Goal: Information Seeking & Learning: Check status

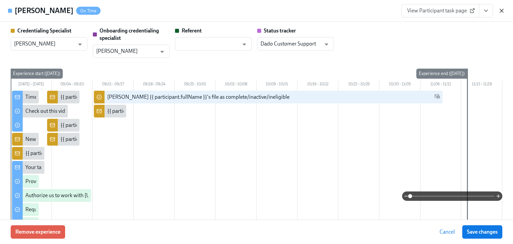
click at [502, 8] on icon "button" at bounding box center [502, 10] width 7 height 7
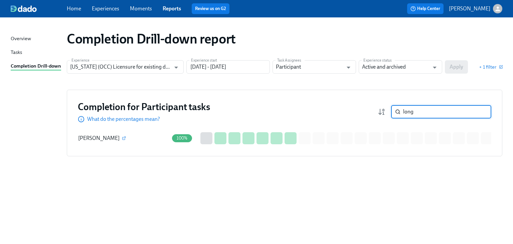
drag, startPoint x: 414, startPoint y: 114, endPoint x: 377, endPoint y: 114, distance: 36.8
click at [377, 114] on div "Completion for Participant tasks What do the percentages mean? long ​" at bounding box center [285, 112] width 414 height 22
type input "brah"
click at [126, 138] on icon "button" at bounding box center [124, 138] width 4 height 4
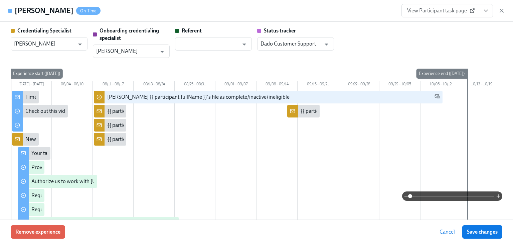
click at [451, 14] on link "View Participant task page" at bounding box center [441, 10] width 78 height 13
click at [501, 9] on icon "button" at bounding box center [502, 10] width 7 height 7
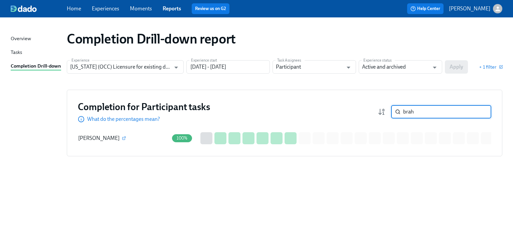
drag, startPoint x: 418, startPoint y: 113, endPoint x: 357, endPoint y: 112, distance: 61.5
click at [357, 112] on div "Completion for Participant tasks What do the percentages mean? brah ​" at bounding box center [285, 112] width 414 height 22
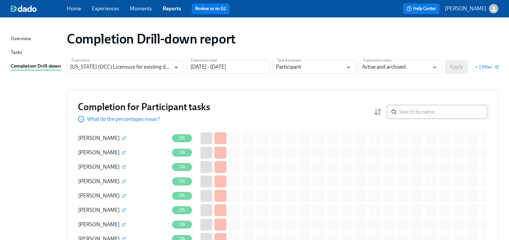
click at [429, 115] on input "search" at bounding box center [443, 111] width 88 height 13
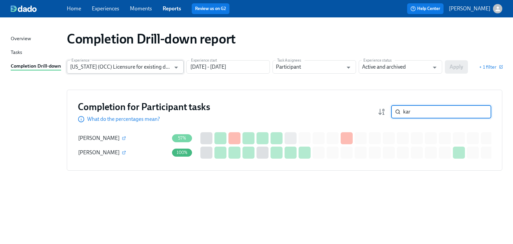
type input "kar"
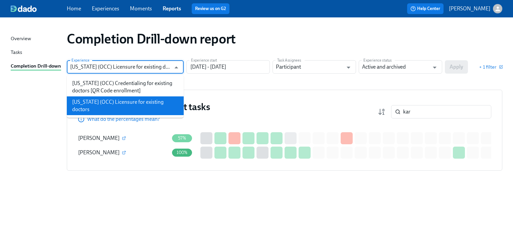
click at [163, 65] on input "Illinois (OCC) Licensure for existing doctors" at bounding box center [120, 66] width 101 height 13
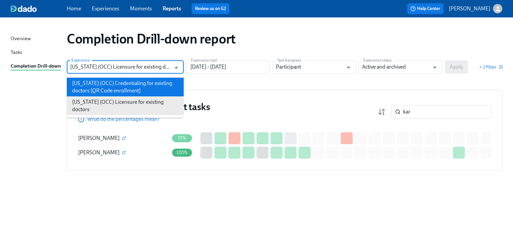
click at [125, 86] on li "Illinois (OCC) Credentialing for existing doctors [QR Code enrollment]" at bounding box center [125, 87] width 117 height 19
type input "Illinois (OCC) Credentialing for existing doctors [QR Code enrollment]"
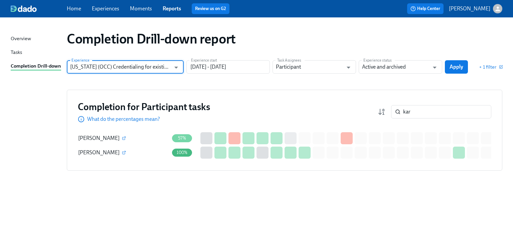
click at [461, 64] on span "Apply" at bounding box center [457, 66] width 14 height 7
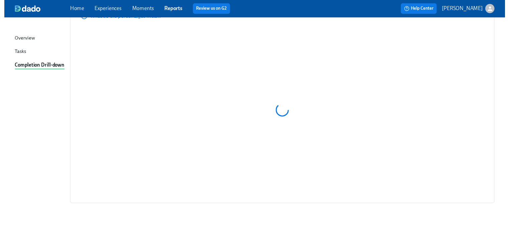
scroll to position [29, 0]
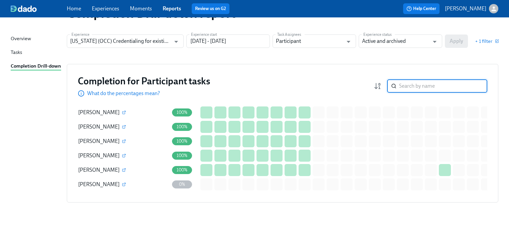
click at [412, 83] on input "search" at bounding box center [443, 85] width 88 height 13
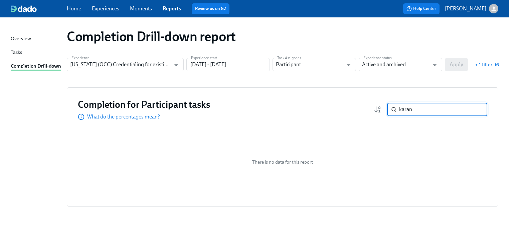
type input "karan"
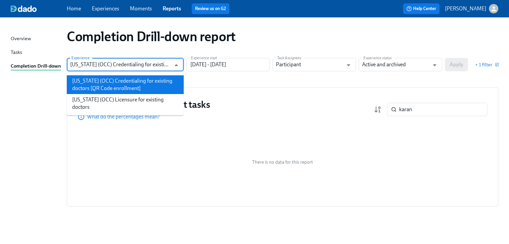
click at [137, 61] on input "Illinois (OCC) Credentialing for existing doctors [QR Code enrollment]" at bounding box center [120, 64] width 101 height 13
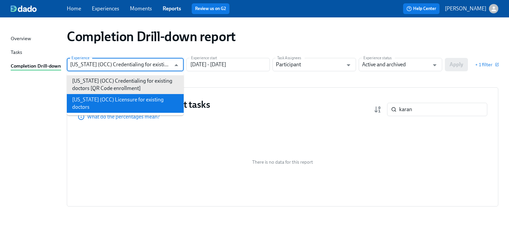
click at [126, 99] on li "Illinois (OCC) Licensure for existing doctors" at bounding box center [125, 103] width 117 height 19
type input "Illinois (OCC) Licensure for existing doctors"
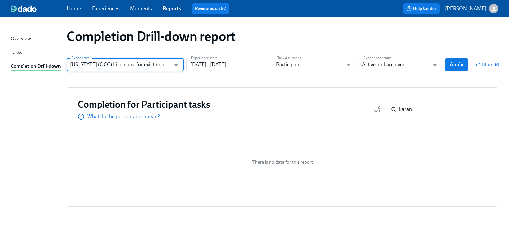
click at [470, 64] on div "Experience Illinois (OCC) Licensure for existing doctors Experience Experience …" at bounding box center [283, 64] width 432 height 13
click at [462, 64] on span "Apply" at bounding box center [457, 64] width 14 height 7
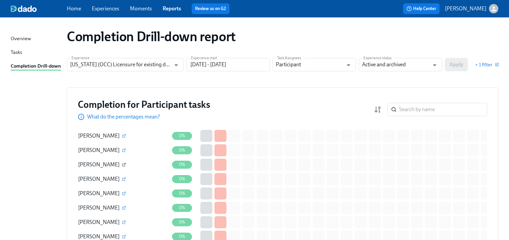
click at [122, 163] on icon "button" at bounding box center [124, 164] width 4 height 4
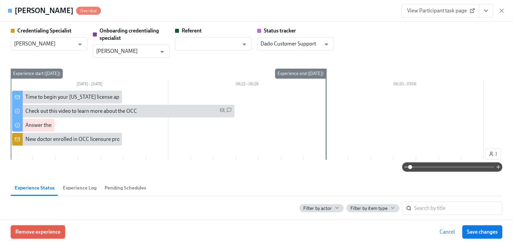
click at [31, 234] on span "Remove experience" at bounding box center [37, 231] width 45 height 7
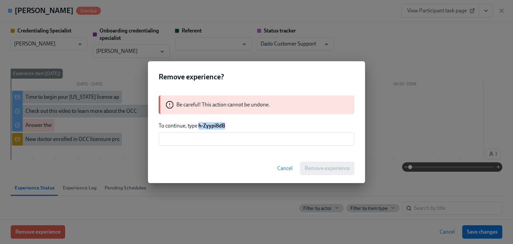
drag, startPoint x: 199, startPoint y: 124, endPoint x: 227, endPoint y: 124, distance: 28.1
click at [227, 124] on p "To continue, type h-Zyypi8dB" at bounding box center [257, 125] width 196 height 7
copy strong "h-Zyypi8dB"
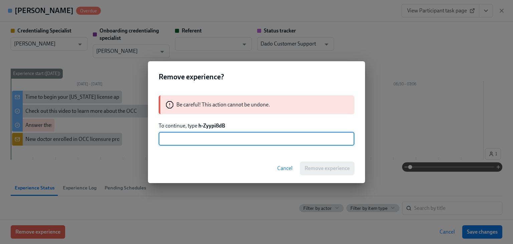
paste input "h-Zyypi8dB"
type input "h-Zyypi8dB"
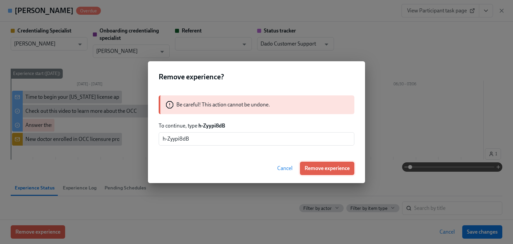
click at [329, 170] on span "Remove experience" at bounding box center [327, 168] width 45 height 7
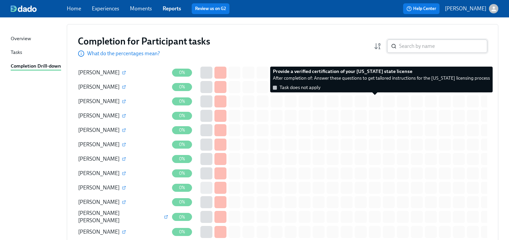
scroll to position [56, 0]
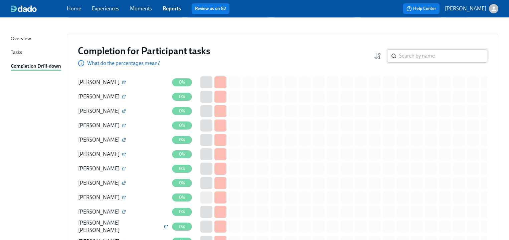
click at [407, 56] on input "search" at bounding box center [443, 55] width 88 height 13
type input "milton"
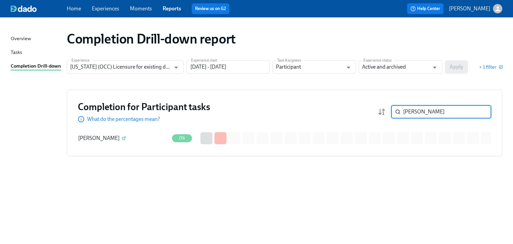
drag, startPoint x: 419, startPoint y: 113, endPoint x: 374, endPoint y: 115, distance: 45.5
click at [374, 115] on div "Completion for Participant tasks What do the percentages mean? milton ​" at bounding box center [285, 112] width 414 height 22
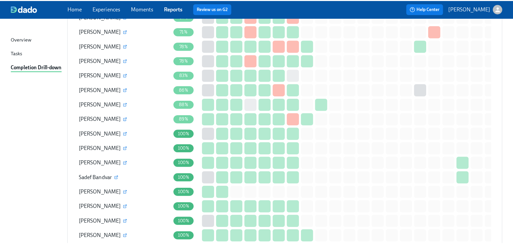
scroll to position [1123, 0]
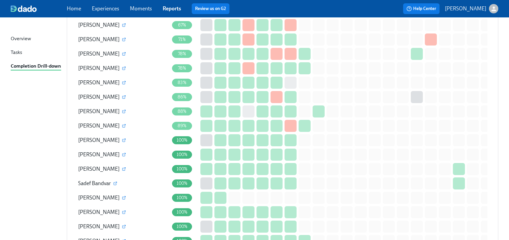
drag, startPoint x: 97, startPoint y: 77, endPoint x: 100, endPoint y: 83, distance: 6.7
click at [122, 81] on icon "button" at bounding box center [124, 83] width 4 height 4
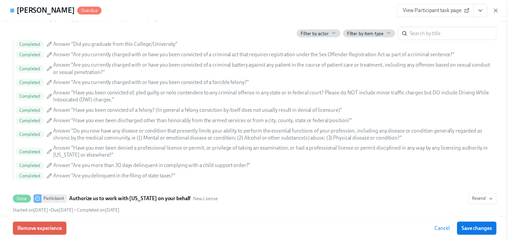
scroll to position [829, 0]
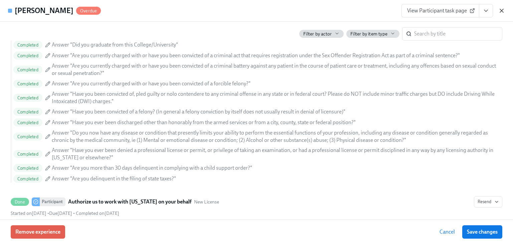
click at [500, 9] on icon "button" at bounding box center [502, 10] width 7 height 7
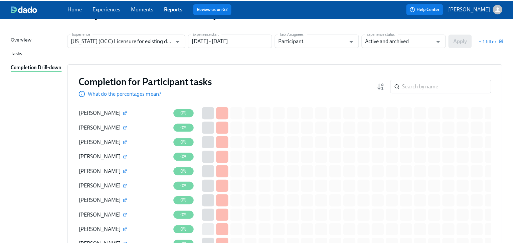
scroll to position [0, 0]
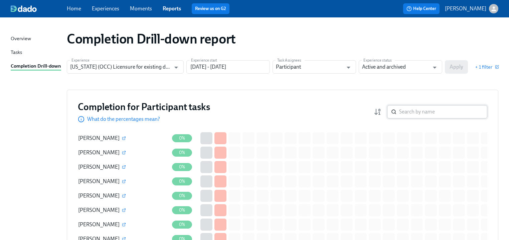
click at [417, 112] on input "search" at bounding box center [443, 111] width 88 height 13
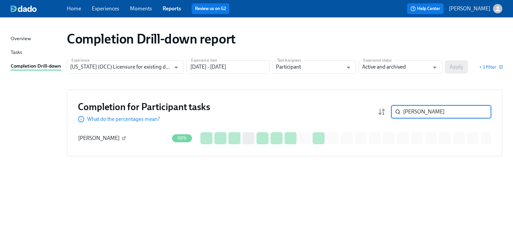
type input "bower"
click at [122, 138] on icon "button" at bounding box center [124, 138] width 4 height 4
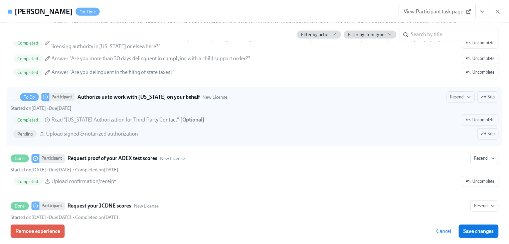
scroll to position [1123, 0]
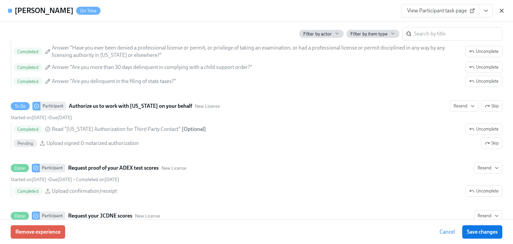
drag, startPoint x: 501, startPoint y: 9, endPoint x: 470, endPoint y: 20, distance: 32.8
click at [501, 9] on icon "button" at bounding box center [502, 10] width 7 height 7
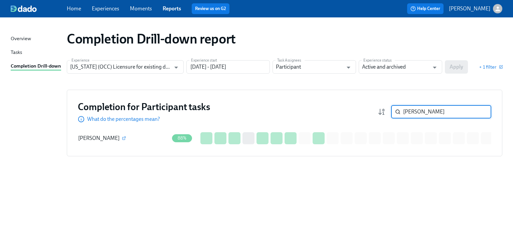
drag, startPoint x: 426, startPoint y: 107, endPoint x: 420, endPoint y: 108, distance: 6.6
click at [420, 108] on input "bower" at bounding box center [447, 111] width 88 height 13
drag, startPoint x: 416, startPoint y: 114, endPoint x: 380, endPoint y: 120, distance: 36.4
click at [380, 120] on div "Completion for Participant tasks What do the percentages mean? bower ​" at bounding box center [285, 112] width 414 height 22
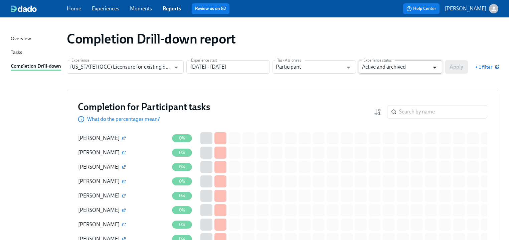
click at [435, 66] on icon "Open" at bounding box center [434, 67] width 9 height 9
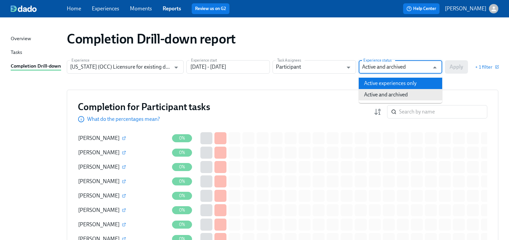
click at [397, 84] on li "Active experiences only" at bounding box center [401, 83] width 84 height 11
type input "Active experiences only"
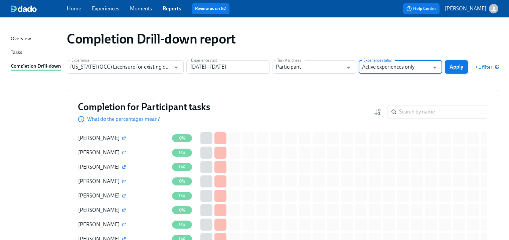
click at [454, 65] on span "Apply" at bounding box center [457, 66] width 14 height 7
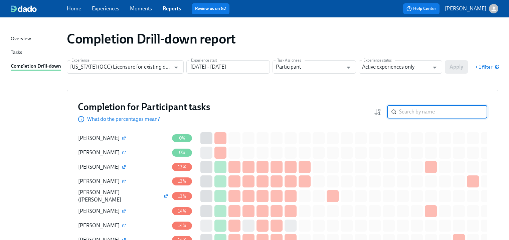
click at [412, 115] on input "search" at bounding box center [443, 111] width 88 height 13
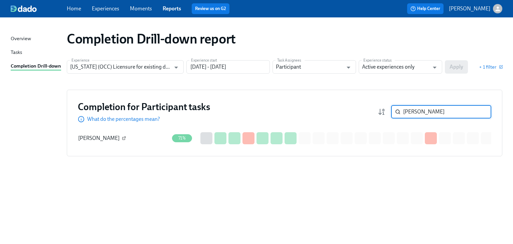
type input "mary"
click at [122, 139] on icon "button" at bounding box center [124, 138] width 4 height 4
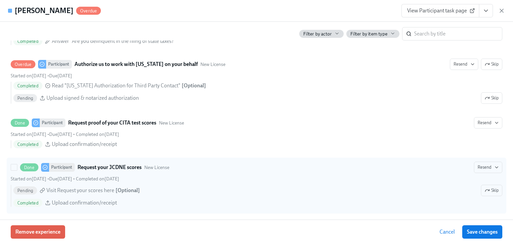
scroll to position [962, 0]
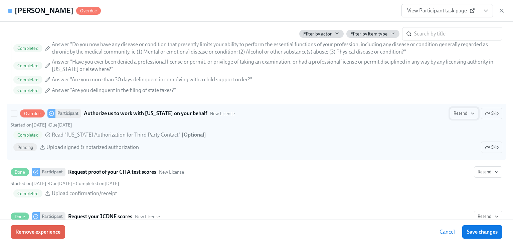
click at [457, 112] on span "Resend" at bounding box center [464, 113] width 21 height 7
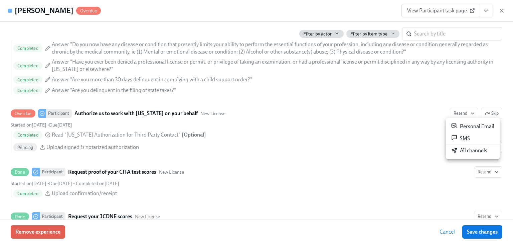
click at [458, 126] on div "Personal Email" at bounding box center [472, 126] width 43 height 8
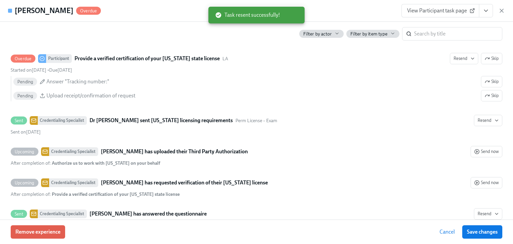
scroll to position [1230, 0]
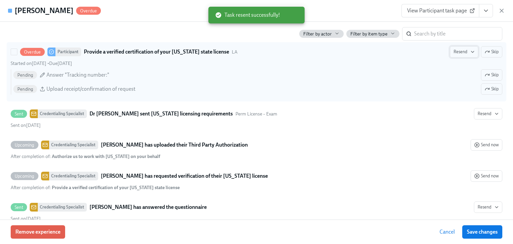
click at [459, 50] on span "Resend" at bounding box center [464, 51] width 21 height 7
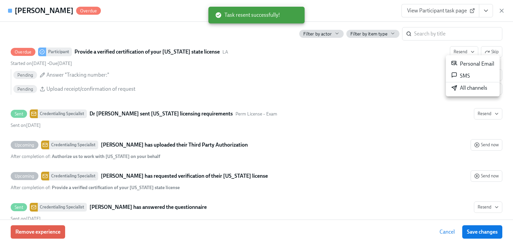
click at [460, 66] on div "Personal Email" at bounding box center [472, 64] width 43 height 8
click at [502, 10] on icon "button" at bounding box center [502, 10] width 7 height 7
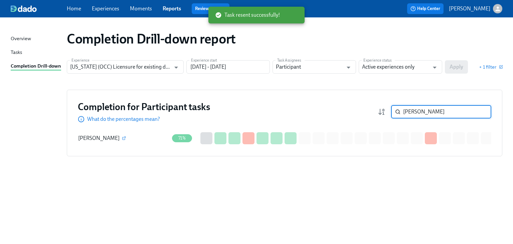
drag, startPoint x: 419, startPoint y: 112, endPoint x: 375, endPoint y: 110, distance: 44.2
click at [377, 110] on div "Completion for Participant tasks What do the percentages mean? mary ​" at bounding box center [285, 112] width 414 height 22
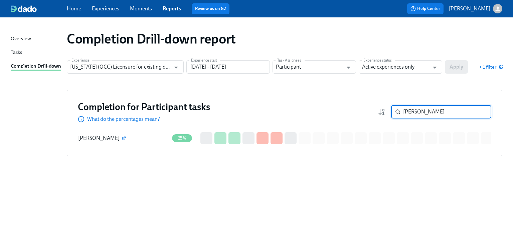
type input "lee"
click at [107, 137] on div "Michelle Lee" at bounding box center [123, 137] width 91 height 13
click at [122, 137] on icon "button" at bounding box center [124, 138] width 4 height 4
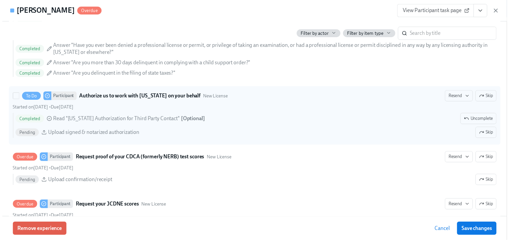
scroll to position [1043, 0]
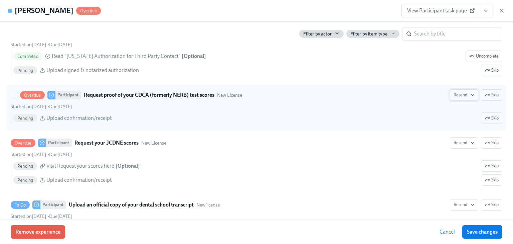
click at [460, 92] on span "Resend" at bounding box center [464, 95] width 21 height 7
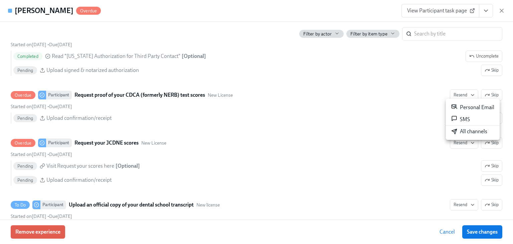
click at [461, 106] on div "Personal Email" at bounding box center [472, 107] width 43 height 8
click at [456, 143] on div at bounding box center [256, 122] width 513 height 244
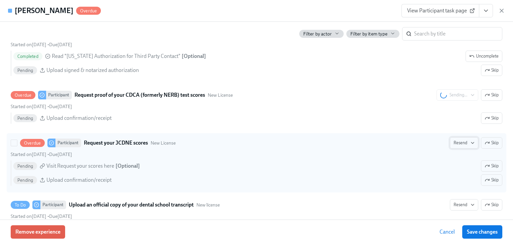
click at [456, 142] on span "Resend" at bounding box center [464, 142] width 21 height 7
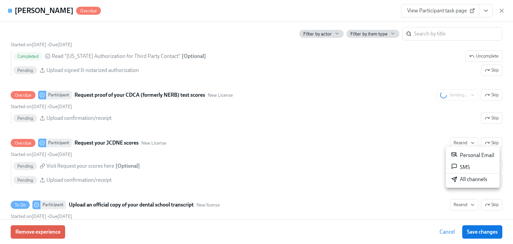
click at [456, 154] on icon at bounding box center [454, 154] width 5 height 4
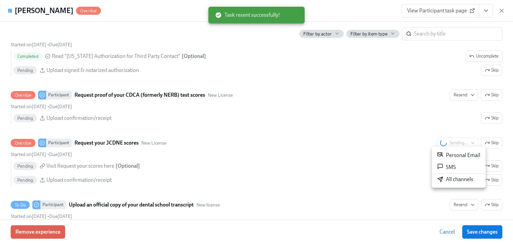
click at [501, 11] on div at bounding box center [256, 122] width 513 height 244
click at [501, 11] on icon "button" at bounding box center [502, 10] width 7 height 7
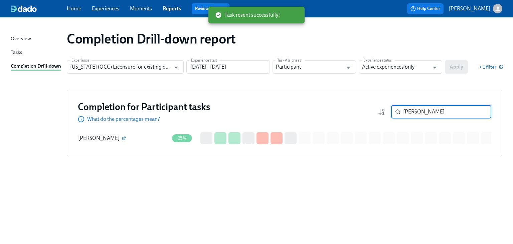
drag, startPoint x: 420, startPoint y: 114, endPoint x: 365, endPoint y: 114, distance: 55.1
click at [365, 113] on div "Completion for Participant tasks What do the percentages mean? lee ​" at bounding box center [285, 112] width 414 height 22
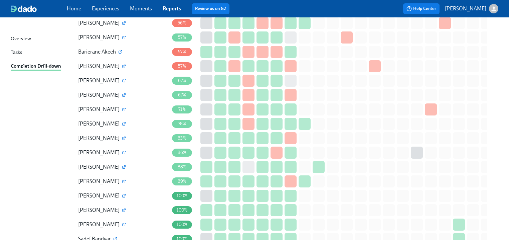
scroll to position [588, 0]
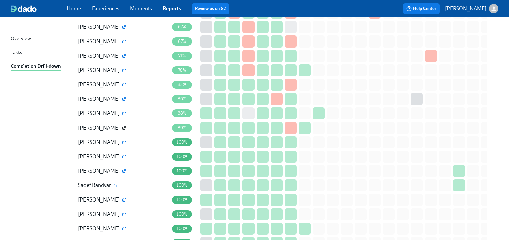
click at [122, 126] on icon "button" at bounding box center [124, 128] width 4 height 4
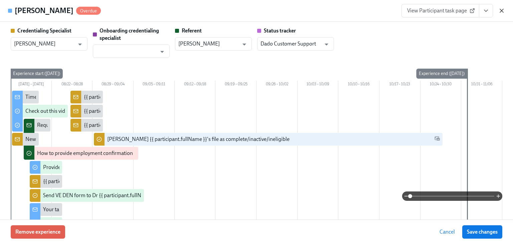
click at [503, 12] on icon "button" at bounding box center [502, 10] width 7 height 7
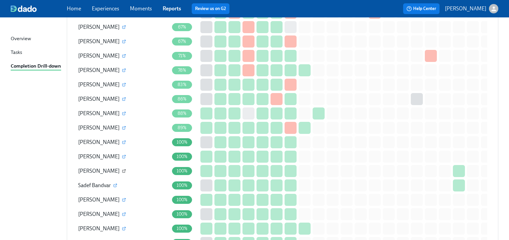
click at [122, 169] on icon "button" at bounding box center [124, 171] width 4 height 4
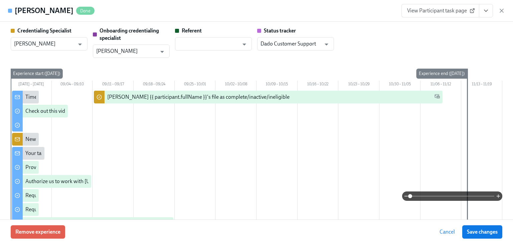
drag, startPoint x: 485, startPoint y: 9, endPoint x: 472, endPoint y: 15, distance: 14.5
click at [485, 9] on icon "View task page" at bounding box center [486, 10] width 7 height 7
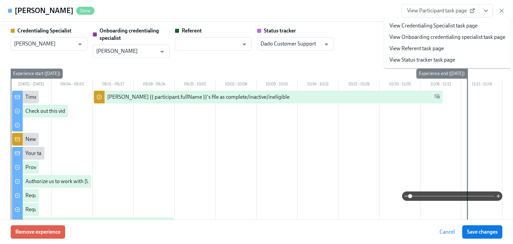
click at [408, 25] on link "View Credentialing Specialist task page" at bounding box center [434, 25] width 88 height 7
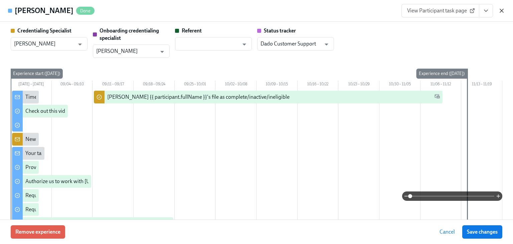
click at [504, 9] on icon "button" at bounding box center [502, 10] width 7 height 7
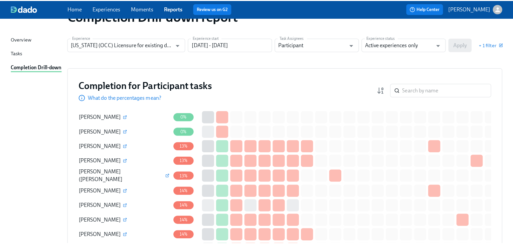
scroll to position [0, 0]
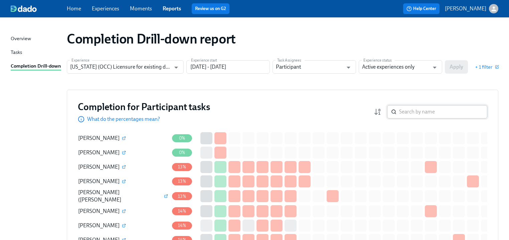
drag, startPoint x: 417, startPoint y: 109, endPoint x: 416, endPoint y: 113, distance: 3.4
click at [416, 113] on input "search" at bounding box center [443, 111] width 88 height 13
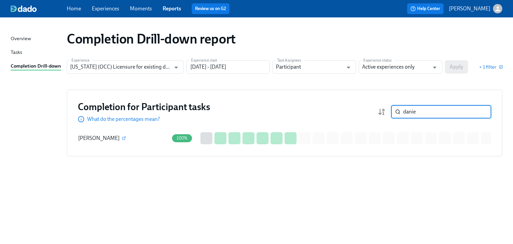
type input "danie"
drag, startPoint x: 423, startPoint y: 113, endPoint x: 388, endPoint y: 110, distance: 35.8
click at [388, 110] on div "danie ​" at bounding box center [435, 111] width 114 height 13
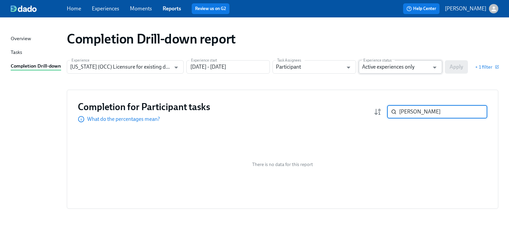
type input "thom"
click at [381, 68] on input "Active experiences only" at bounding box center [395, 66] width 67 height 13
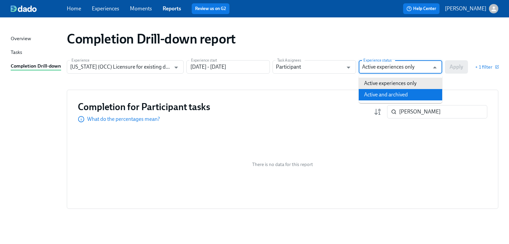
click at [385, 92] on li "Active and archived" at bounding box center [401, 94] width 84 height 11
type input "Active and archived"
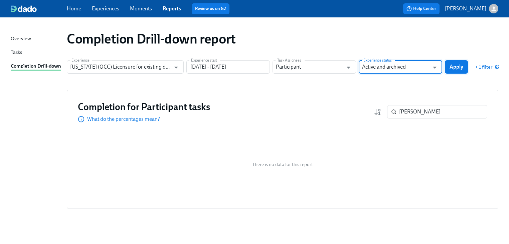
click at [456, 65] on span "Apply" at bounding box center [457, 66] width 14 height 7
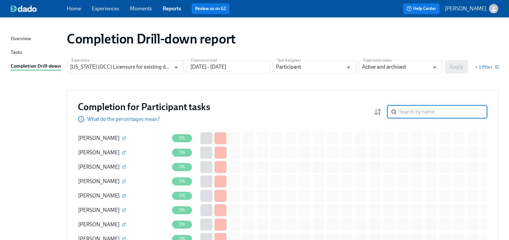
click at [432, 114] on input "search" at bounding box center [443, 111] width 88 height 13
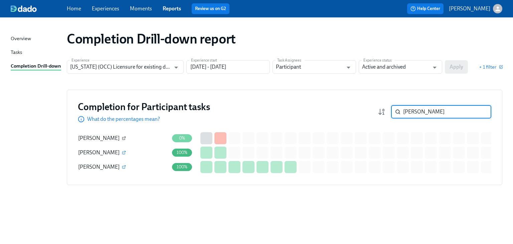
type input "thom"
click at [123, 137] on icon "button" at bounding box center [124, 138] width 4 height 4
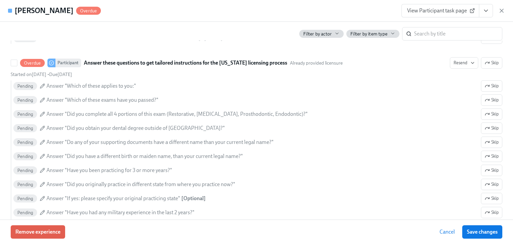
scroll to position [267, 0]
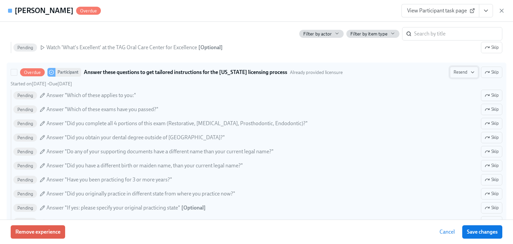
click at [454, 72] on span "Resend" at bounding box center [464, 72] width 21 height 7
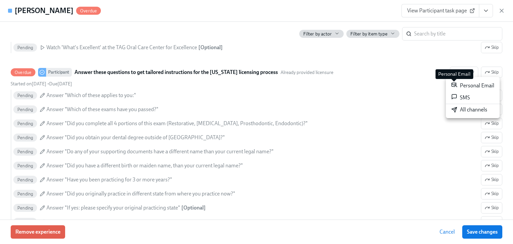
click at [454, 86] on icon at bounding box center [454, 85] width 5 height 4
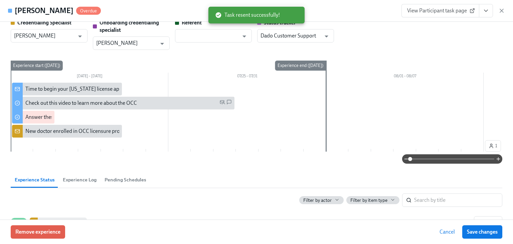
scroll to position [0, 0]
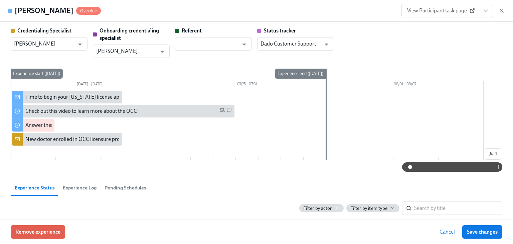
click at [19, 55] on div "Credentialing Specialist Christine Cardamone ​" at bounding box center [49, 42] width 77 height 31
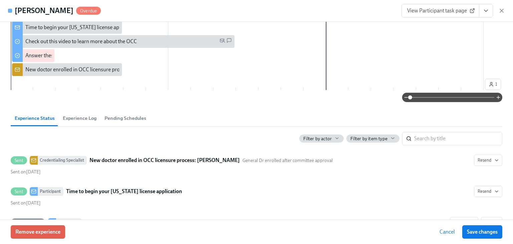
scroll to position [80, 0]
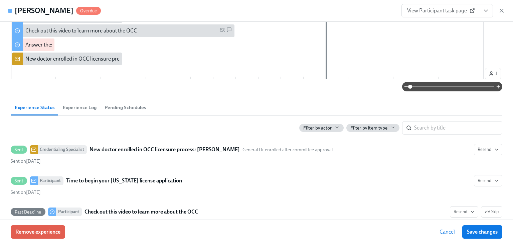
drag, startPoint x: 503, startPoint y: 11, endPoint x: 500, endPoint y: 13, distance: 3.6
click at [503, 11] on icon "button" at bounding box center [502, 10] width 7 height 7
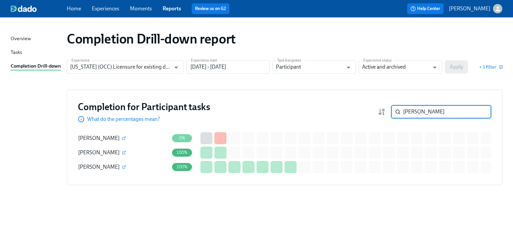
drag, startPoint x: 418, startPoint y: 111, endPoint x: 394, endPoint y: 114, distance: 24.9
click at [394, 114] on div "thom ​" at bounding box center [441, 111] width 100 height 13
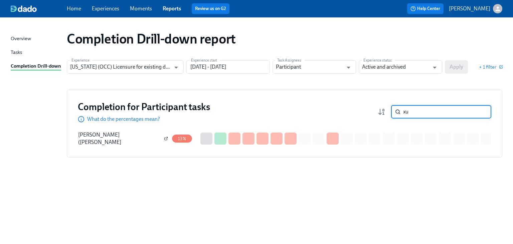
type input "xu"
click at [164, 137] on icon "button" at bounding box center [166, 138] width 4 height 4
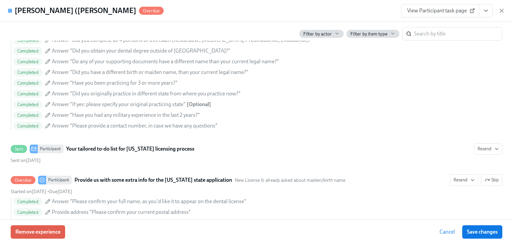
scroll to position [561, 0]
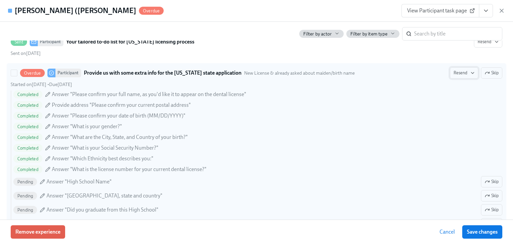
click at [454, 71] on span "Resend" at bounding box center [464, 73] width 21 height 7
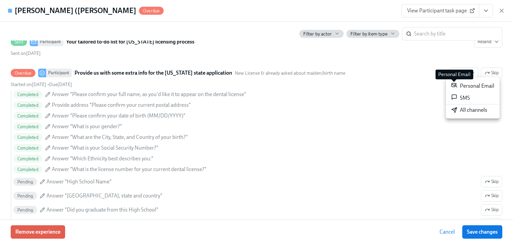
click at [453, 86] on icon at bounding box center [454, 85] width 6 height 6
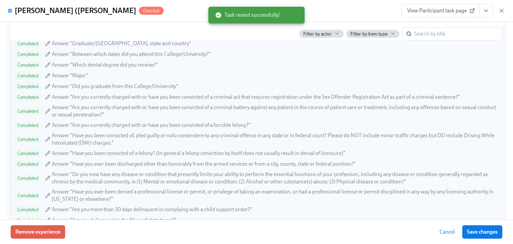
scroll to position [936, 0]
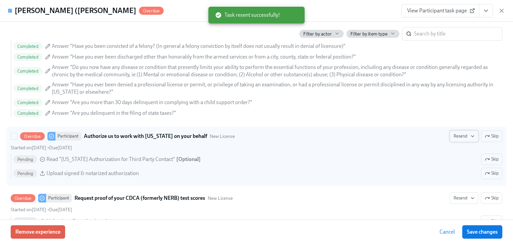
click at [454, 133] on span "Resend" at bounding box center [464, 136] width 21 height 7
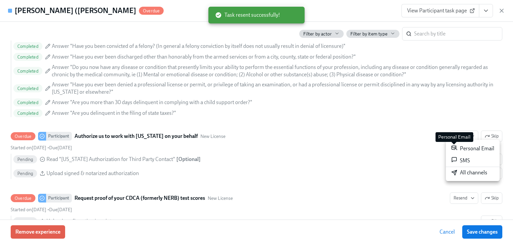
click at [456, 150] on icon at bounding box center [454, 147] width 6 height 6
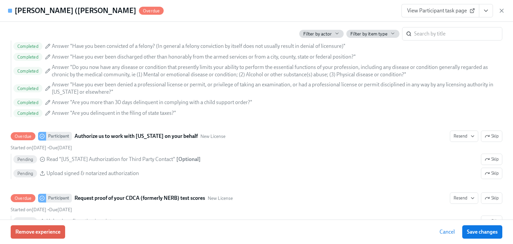
click at [500, 11] on icon "button" at bounding box center [502, 10] width 7 height 7
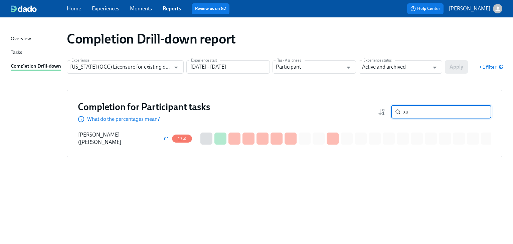
drag, startPoint x: 415, startPoint y: 112, endPoint x: 378, endPoint y: 114, distance: 37.5
click at [377, 114] on div "Completion for Participant tasks What do the percentages mean? xu ​" at bounding box center [285, 112] width 414 height 22
type input "sunny"
click at [121, 138] on button "button" at bounding box center [124, 138] width 6 height 6
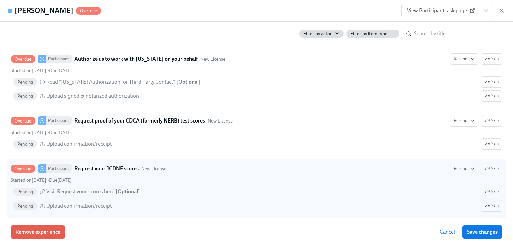
scroll to position [989, 0]
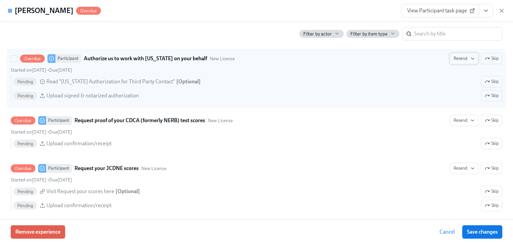
click at [459, 59] on span "Resend" at bounding box center [464, 58] width 21 height 7
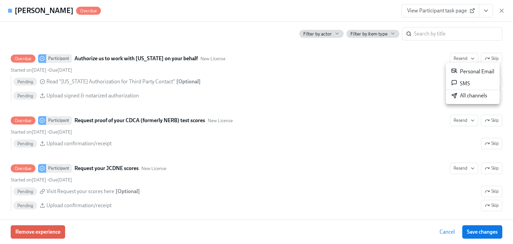
click at [467, 72] on div "Personal Email" at bounding box center [472, 71] width 43 height 8
click at [503, 12] on icon "button" at bounding box center [502, 10] width 7 height 7
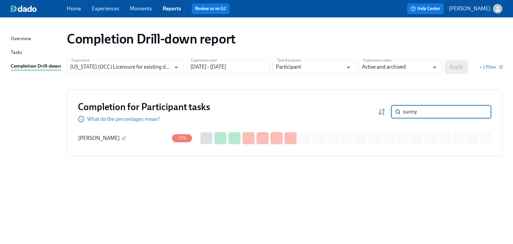
drag, startPoint x: 420, startPoint y: 110, endPoint x: 376, endPoint y: 106, distance: 44.6
click at [376, 106] on div "Completion for Participant tasks What do the percentages mean? sunny ​" at bounding box center [285, 112] width 414 height 22
type input "bokhari"
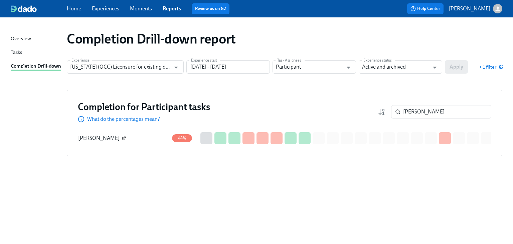
click at [126, 137] on icon "button" at bounding box center [124, 138] width 4 height 4
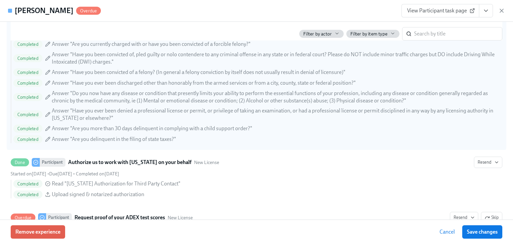
scroll to position [775, 0]
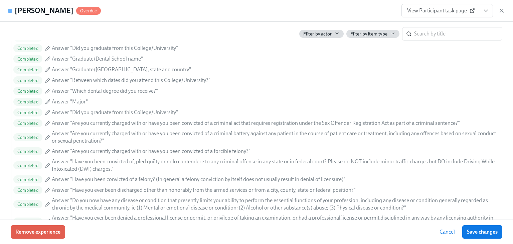
click at [434, 12] on span "View Participant task page" at bounding box center [440, 10] width 66 height 7
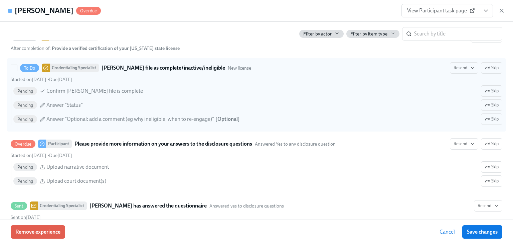
scroll to position [1444, 0]
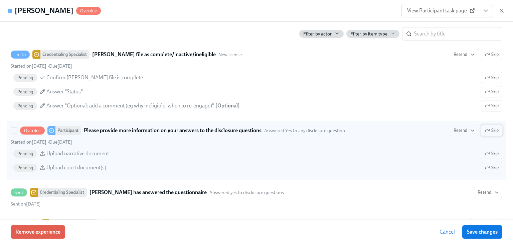
click at [489, 127] on span "Skip" at bounding box center [492, 130] width 14 height 7
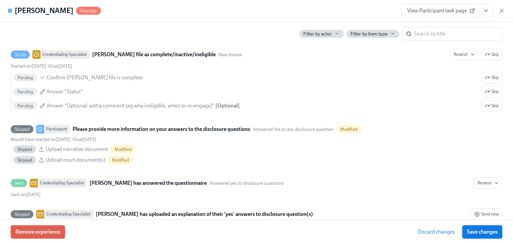
click at [490, 228] on span "Save changes" at bounding box center [482, 231] width 31 height 7
click at [474, 228] on span "Save changes" at bounding box center [482, 231] width 31 height 7
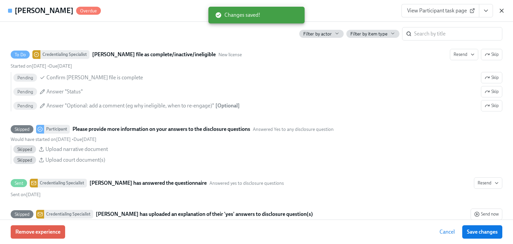
click at [503, 9] on icon "button" at bounding box center [502, 10] width 7 height 7
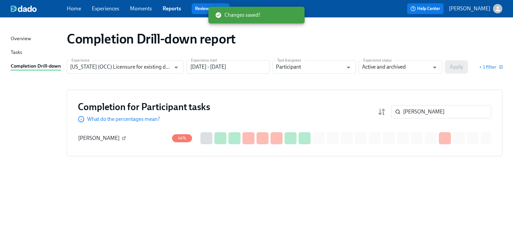
click at [126, 137] on icon "button" at bounding box center [124, 138] width 4 height 4
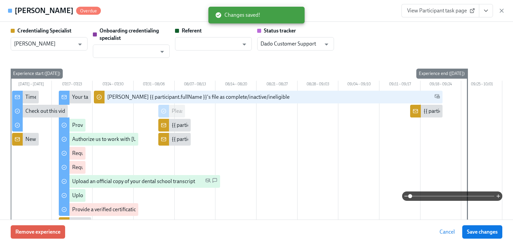
drag, startPoint x: 500, startPoint y: 8, endPoint x: 495, endPoint y: 15, distance: 8.6
click at [500, 8] on icon "button" at bounding box center [502, 10] width 7 height 7
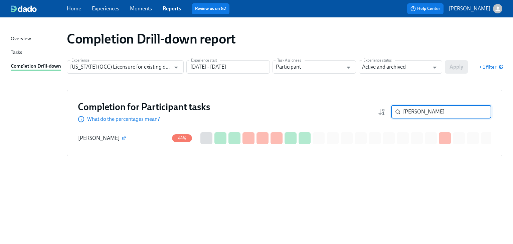
drag, startPoint x: 426, startPoint y: 110, endPoint x: 376, endPoint y: 109, distance: 50.8
click at [375, 109] on div "Completion for Participant tasks What do the percentages mean? bokhari ​" at bounding box center [285, 112] width 414 height 22
type input "bok"
click at [125, 138] on icon "button" at bounding box center [124, 138] width 3 height 3
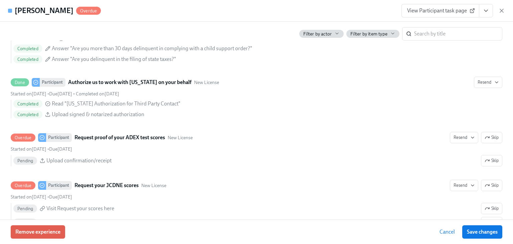
scroll to position [961, 0]
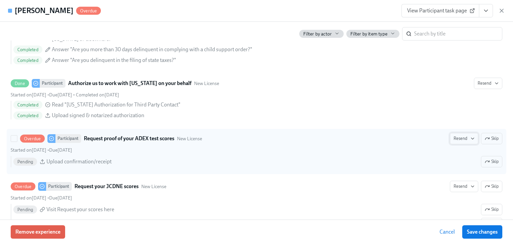
click at [455, 135] on span "Resend" at bounding box center [464, 138] width 21 height 7
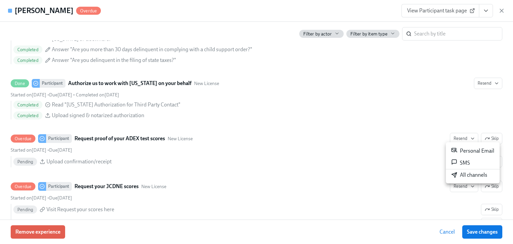
click at [462, 147] on div "Personal Email" at bounding box center [472, 151] width 43 height 8
click at [438, 196] on div at bounding box center [256, 122] width 513 height 244
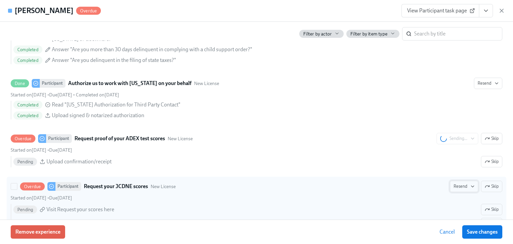
click at [457, 183] on span "Resend" at bounding box center [464, 186] width 21 height 7
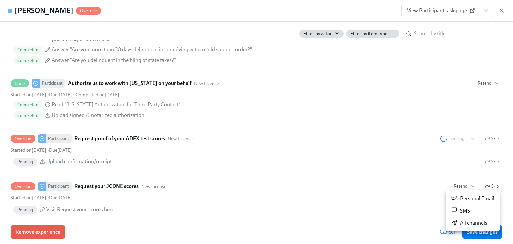
click at [465, 197] on div "Personal Email" at bounding box center [472, 198] width 43 height 8
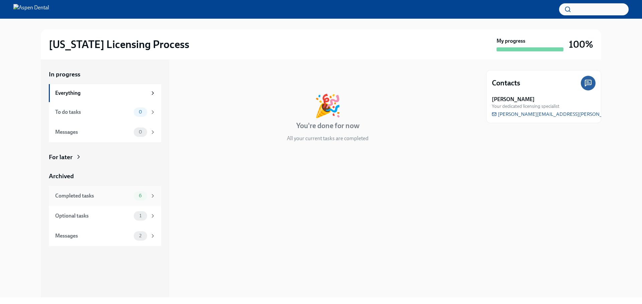
click at [91, 193] on div "Completed tasks" at bounding box center [93, 195] width 76 height 7
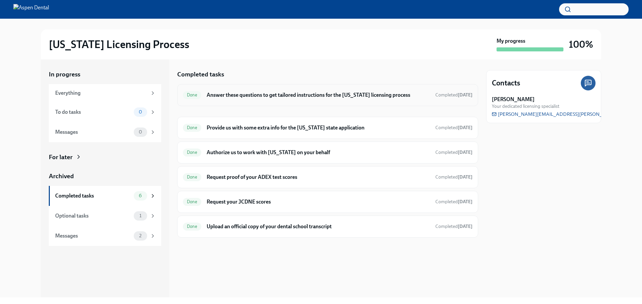
click at [253, 95] on h6 "Answer these questions to get tailored instructions for the [US_STATE] licensin…" at bounding box center [318, 95] width 223 height 7
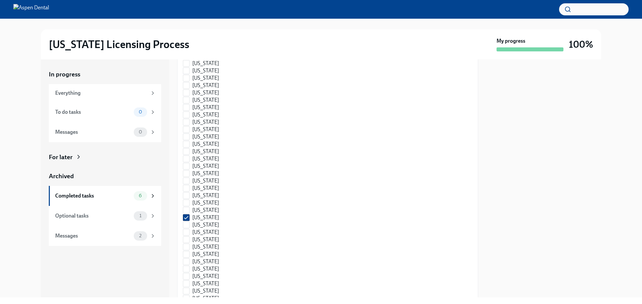
scroll to position [702, 0]
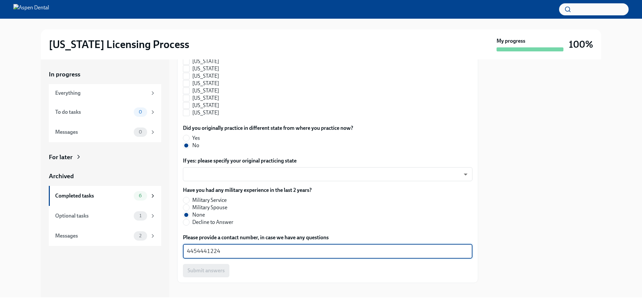
drag, startPoint x: 222, startPoint y: 251, endPoint x: 174, endPoint y: 250, distance: 48.1
click at [174, 250] on div "In progress Everything To do tasks 0 Messages 0 For later Archived Completed ta…" at bounding box center [321, 178] width 560 height 238
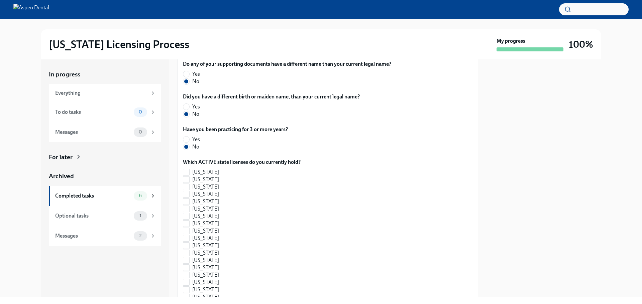
scroll to position [134, 0]
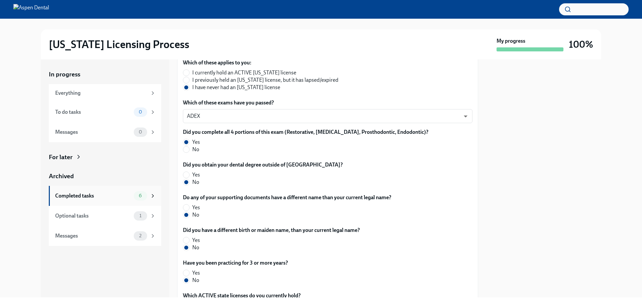
click at [69, 199] on div "Completed tasks" at bounding box center [93, 195] width 76 height 7
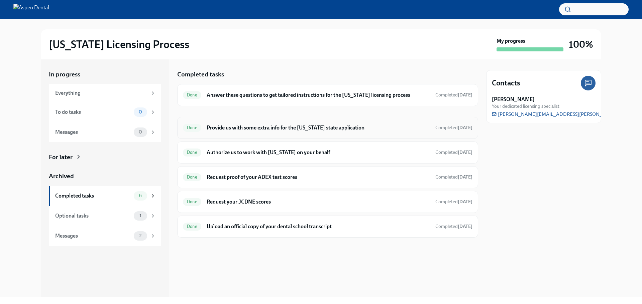
click at [231, 127] on h6 "Provide us with some extra info for the [US_STATE] state application" at bounding box center [318, 127] width 223 height 7
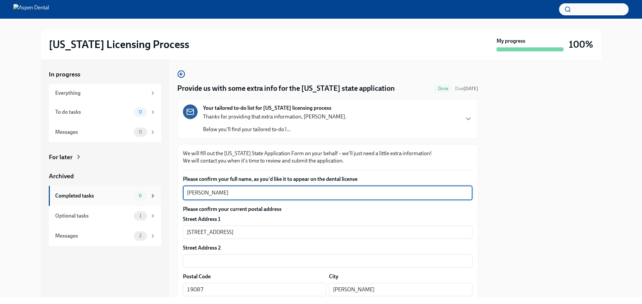
drag, startPoint x: 236, startPoint y: 195, endPoint x: 159, endPoint y: 193, distance: 77.5
click at [159, 193] on div "In progress Everything To do tasks 0 Messages 0 For later Archived Completed ta…" at bounding box center [321, 178] width 560 height 238
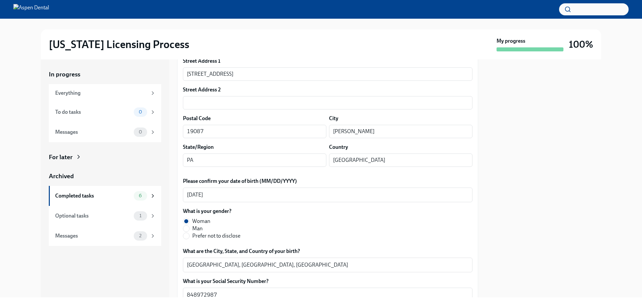
scroll to position [234, 0]
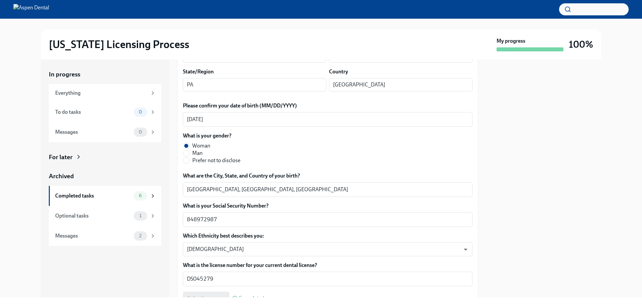
drag, startPoint x: 221, startPoint y: 220, endPoint x: 168, endPoint y: 221, distance: 53.1
click at [168, 221] on div "In progress Everything To do tasks 0 Messages 0 For later Archived Completed ta…" at bounding box center [321, 178] width 560 height 238
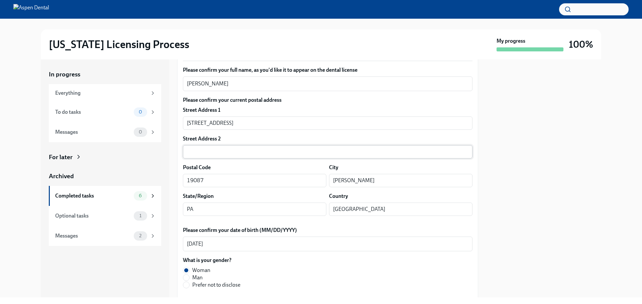
scroll to position [100, 0]
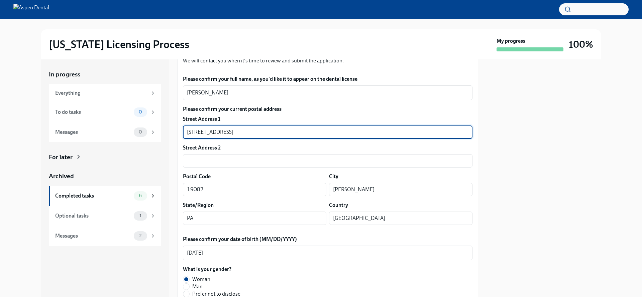
drag, startPoint x: 240, startPoint y: 130, endPoint x: 193, endPoint y: 131, distance: 47.1
click at [165, 130] on div "In progress Everything To do tasks 0 Messages 0 For later Archived Completed ta…" at bounding box center [321, 178] width 560 height 238
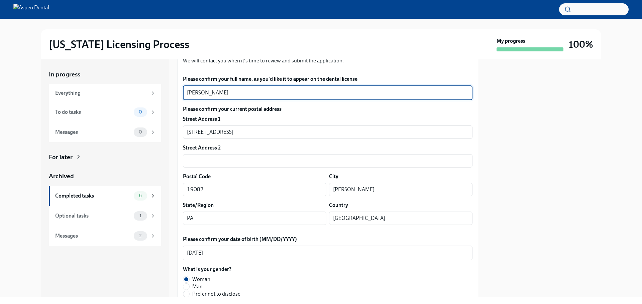
drag, startPoint x: 237, startPoint y: 91, endPoint x: 163, endPoint y: 90, distance: 73.9
click at [163, 90] on div "In progress Everything To do tasks 0 Messages 0 For later Archived Completed ta…" at bounding box center [321, 178] width 560 height 238
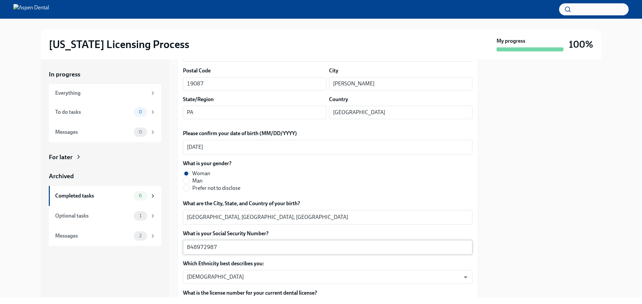
scroll to position [234, 0]
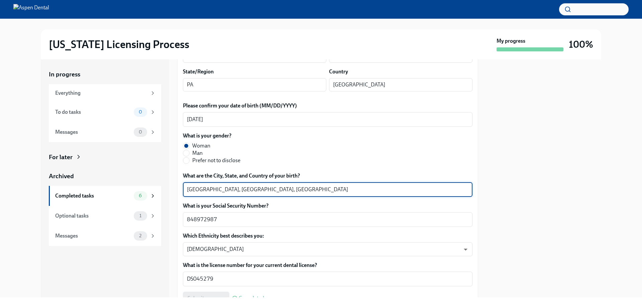
drag, startPoint x: 216, startPoint y: 188, endPoint x: 171, endPoint y: 186, distance: 44.8
click at [171, 186] on div "In progress Everything To do tasks 0 Messages 0 For later Archived Completed ta…" at bounding box center [321, 178] width 560 height 238
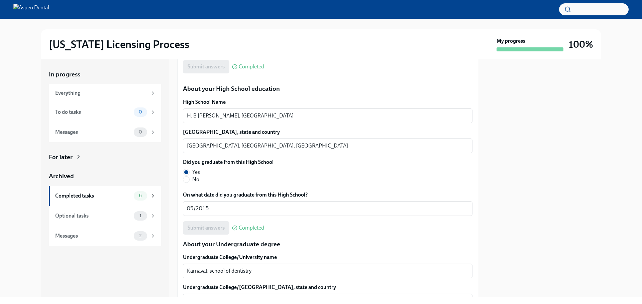
scroll to position [468, 0]
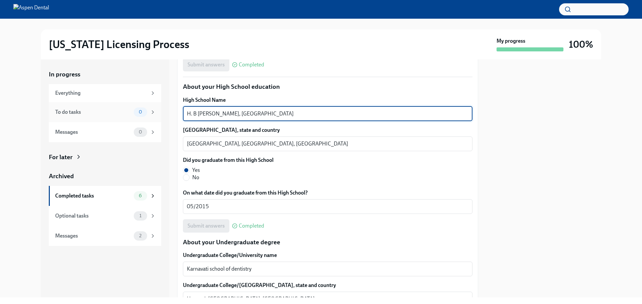
drag, startPoint x: 261, startPoint y: 110, endPoint x: 160, endPoint y: 112, distance: 101.6
click at [152, 111] on div "In progress Everything To do tasks 0 Messages 0 For later Archived Completed ta…" at bounding box center [321, 178] width 560 height 238
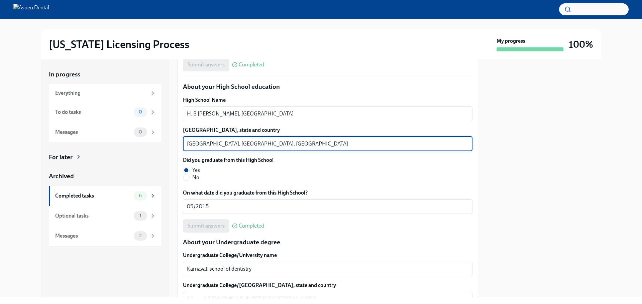
drag, startPoint x: 216, startPoint y: 143, endPoint x: 179, endPoint y: 145, distance: 36.5
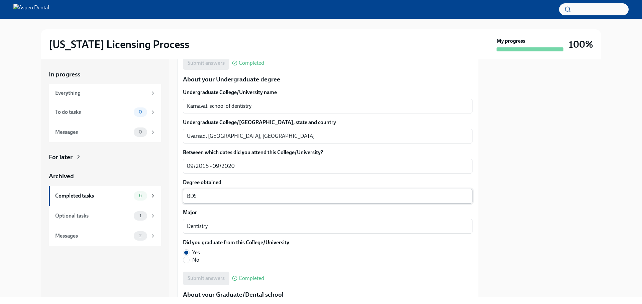
scroll to position [635, 0]
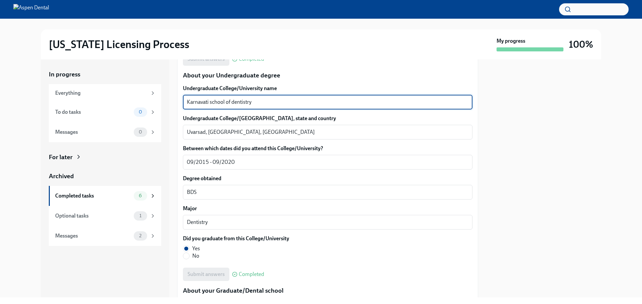
drag, startPoint x: 259, startPoint y: 102, endPoint x: 176, endPoint y: 102, distance: 82.2
click at [176, 102] on div "In progress Everything To do tasks 0 Messages 0 For later Archived Completed ta…" at bounding box center [321, 178] width 560 height 238
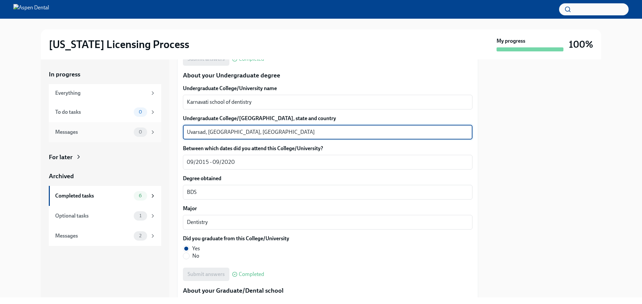
drag, startPoint x: 205, startPoint y: 131, endPoint x: 161, endPoint y: 131, distance: 44.1
click at [161, 131] on div "In progress Everything To do tasks 0 Messages 0 For later Archived Completed ta…" at bounding box center [321, 178] width 560 height 238
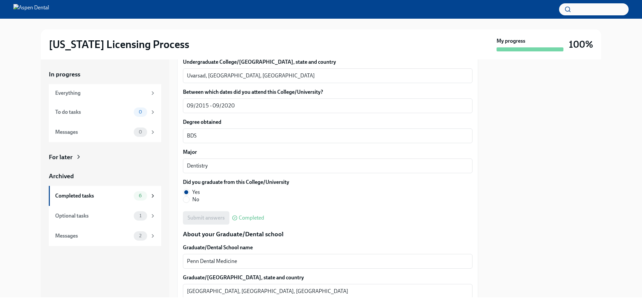
scroll to position [702, 0]
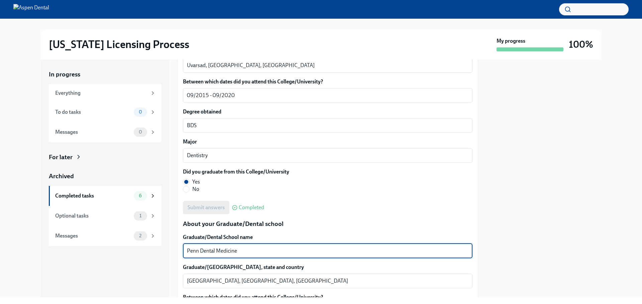
drag, startPoint x: 240, startPoint y: 252, endPoint x: 172, endPoint y: 250, distance: 67.9
click at [172, 250] on div "In progress Everything To do tasks 0 Messages 0 For later Archived Completed ta…" at bounding box center [321, 178] width 560 height 238
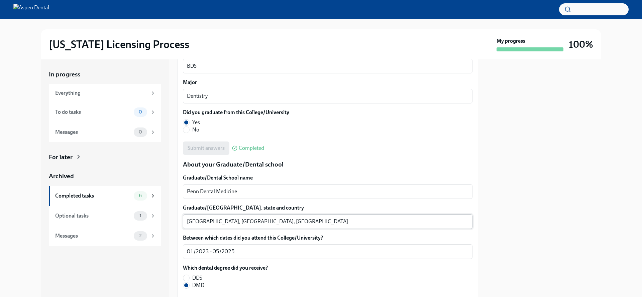
scroll to position [769, 0]
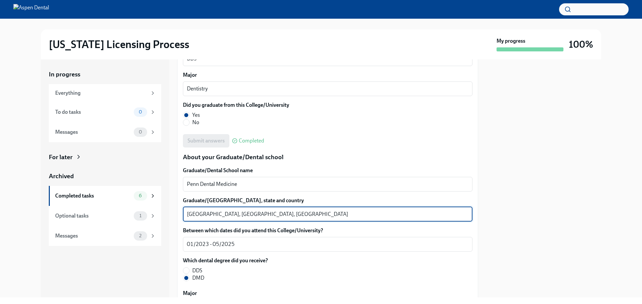
drag, startPoint x: 216, startPoint y: 214, endPoint x: 181, endPoint y: 213, distance: 34.4
click at [181, 213] on div "We will fill out the Illinois State Application Form on your behalf – we'll jus…" at bounding box center [327, 95] width 301 height 1439
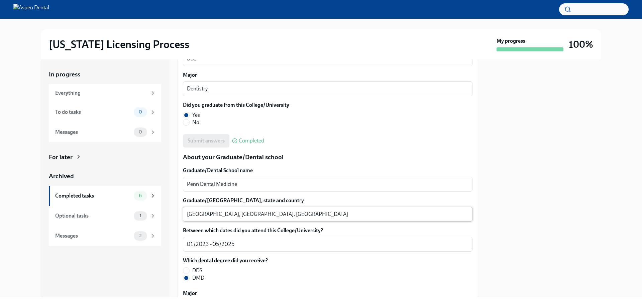
drag, startPoint x: 202, startPoint y: 220, endPoint x: 186, endPoint y: 214, distance: 17.4
click at [186, 214] on div "Philadelphia, PA, USA x ​" at bounding box center [327, 214] width 289 height 15
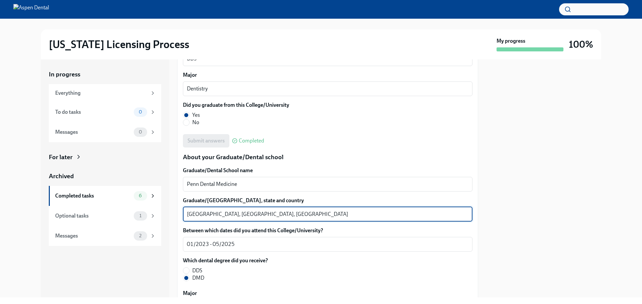
click at [186, 214] on div "Philadelphia, PA, USA x ​" at bounding box center [327, 214] width 289 height 15
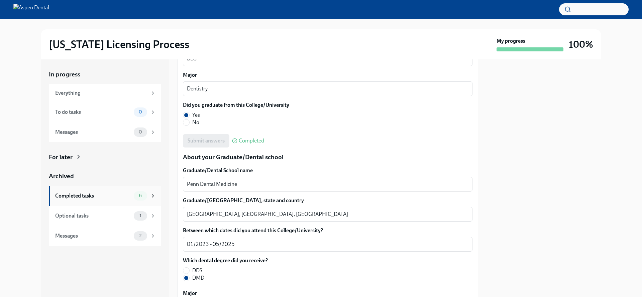
click at [74, 194] on div "Completed tasks" at bounding box center [93, 195] width 76 height 7
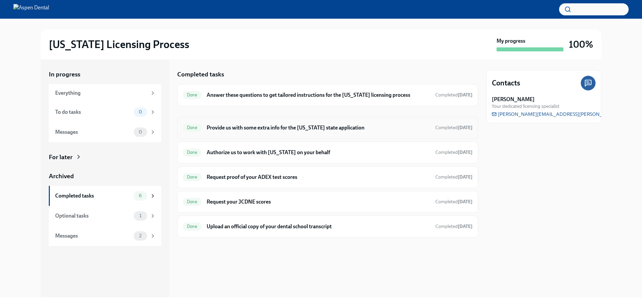
click at [256, 130] on h6 "Provide us with some extra info for the Illinois state application" at bounding box center [318, 127] width 223 height 7
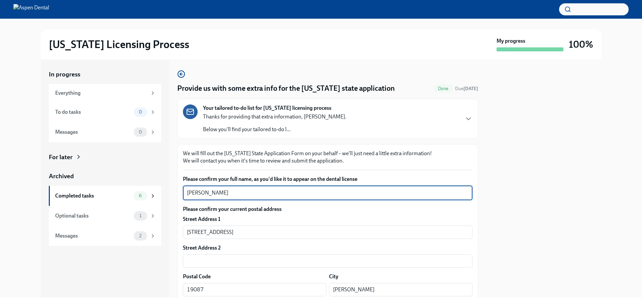
drag, startPoint x: 216, startPoint y: 190, endPoint x: 168, endPoint y: 192, distance: 47.8
click at [164, 191] on div "In progress Everything To do tasks 0 Messages 0 For later Archived Completed ta…" at bounding box center [321, 178] width 560 height 238
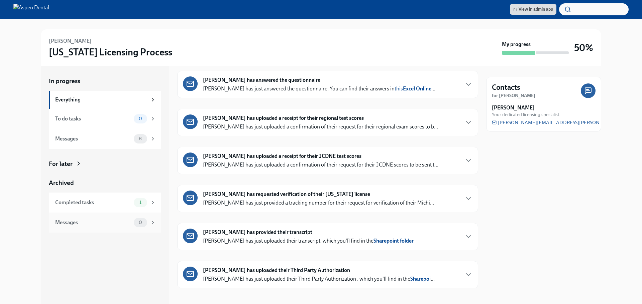
scroll to position [115, 0]
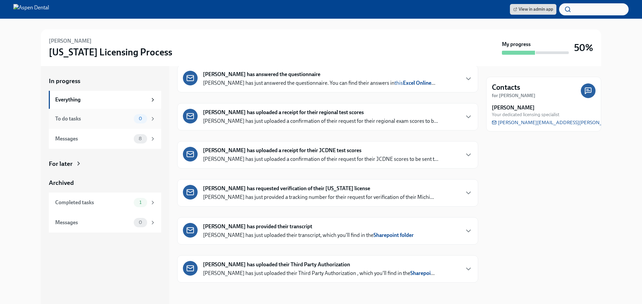
click at [63, 115] on div "To do tasks 0" at bounding box center [105, 118] width 101 height 9
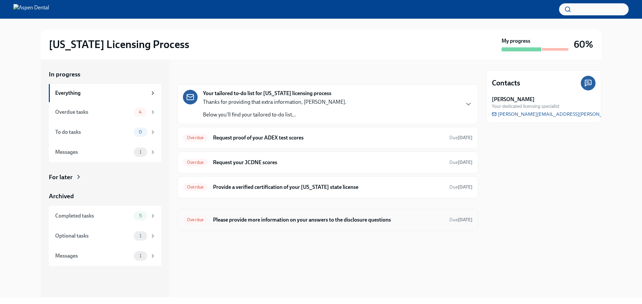
click at [243, 224] on div "Overdue Please provide more information on your answers to the disclosure quest…" at bounding box center [327, 220] width 289 height 11
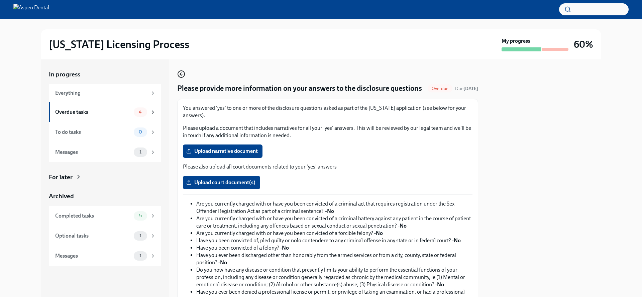
click at [180, 75] on icon "button" at bounding box center [181, 74] width 8 height 8
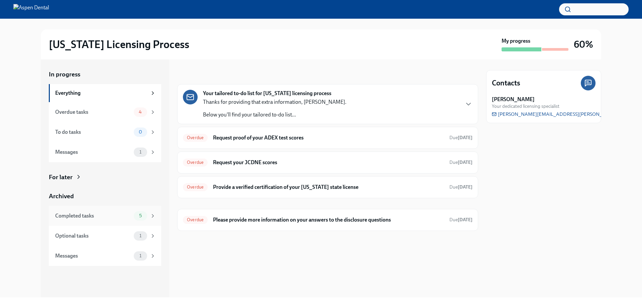
click at [64, 214] on div "Completed tasks" at bounding box center [93, 216] width 76 height 7
